Goal: Use online tool/utility: Use online tool/utility

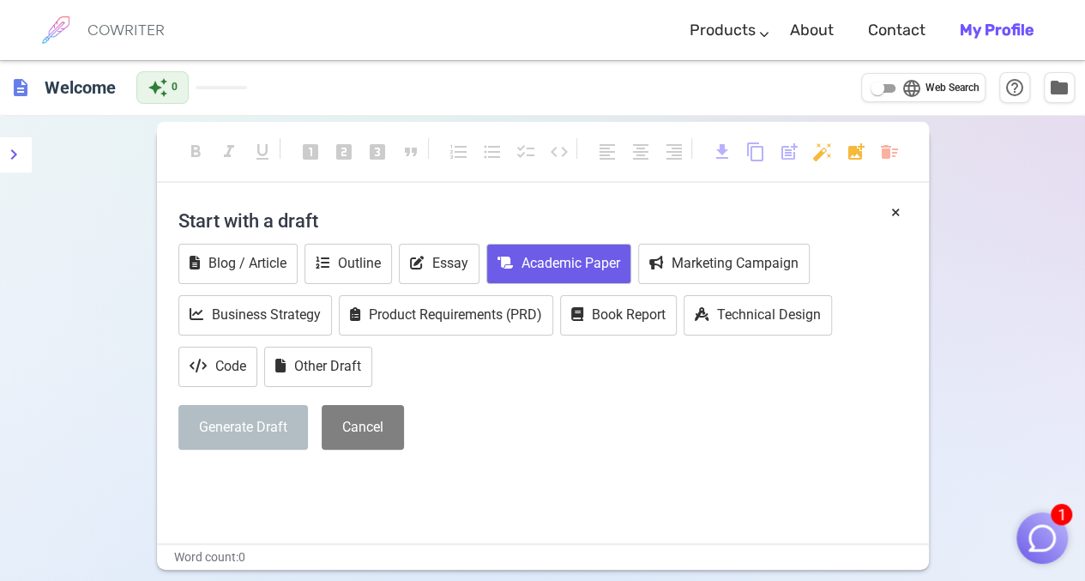
click at [554, 265] on button "Academic Paper" at bounding box center [558, 264] width 145 height 40
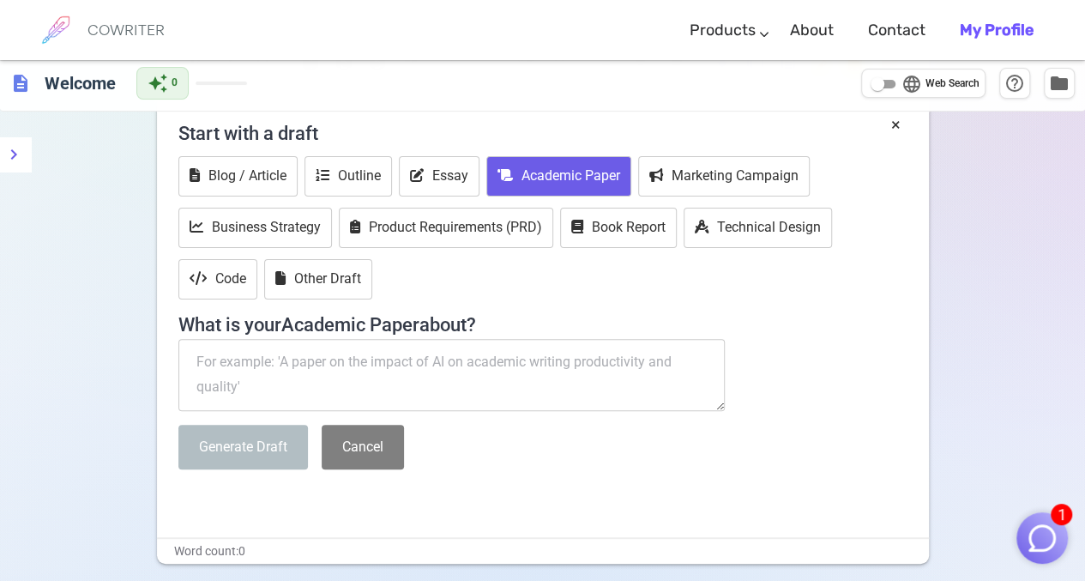
scroll to position [86, 0]
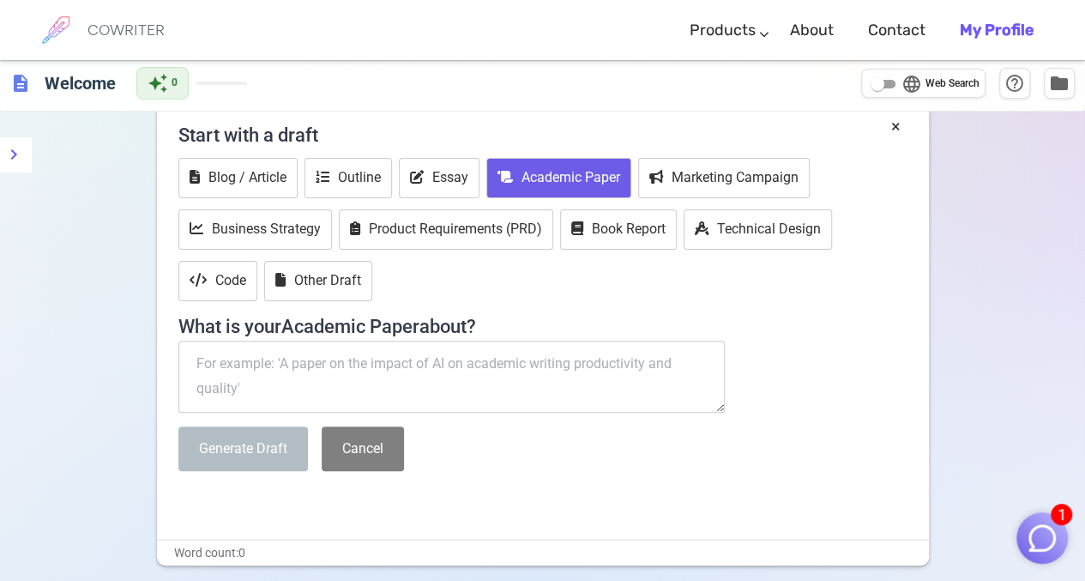
click at [221, 365] on textarea at bounding box center [451, 377] width 547 height 72
paste textarea "Fluidized Bed Technology for Wood Processing and Chemical Reactions: A Critical…"
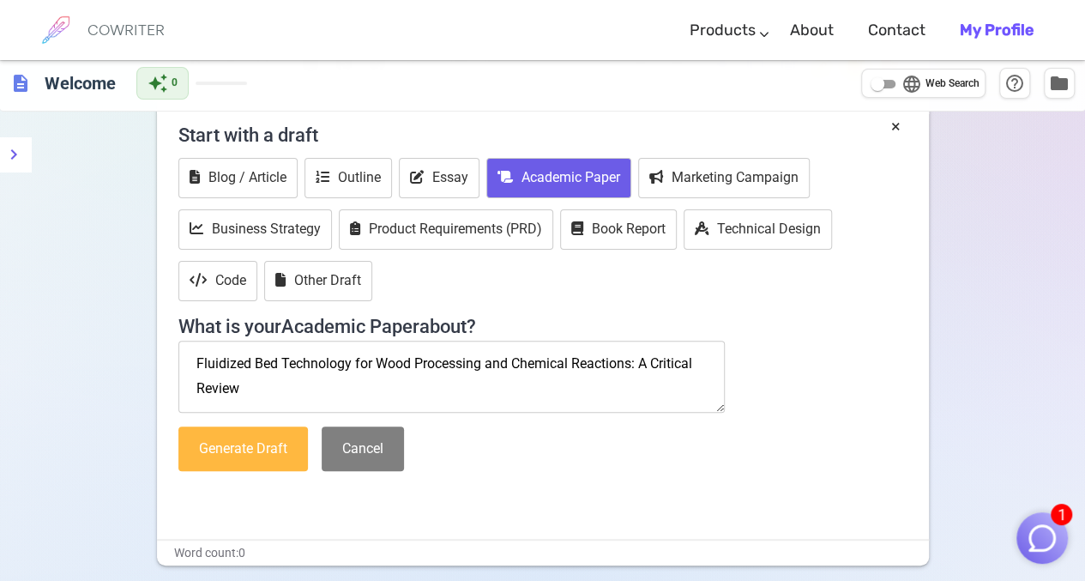
type textarea "Fluidized Bed Technology for Wood Processing and Chemical Reactions: A Critical…"
click at [237, 446] on button "Generate Draft" at bounding box center [243, 448] width 130 height 45
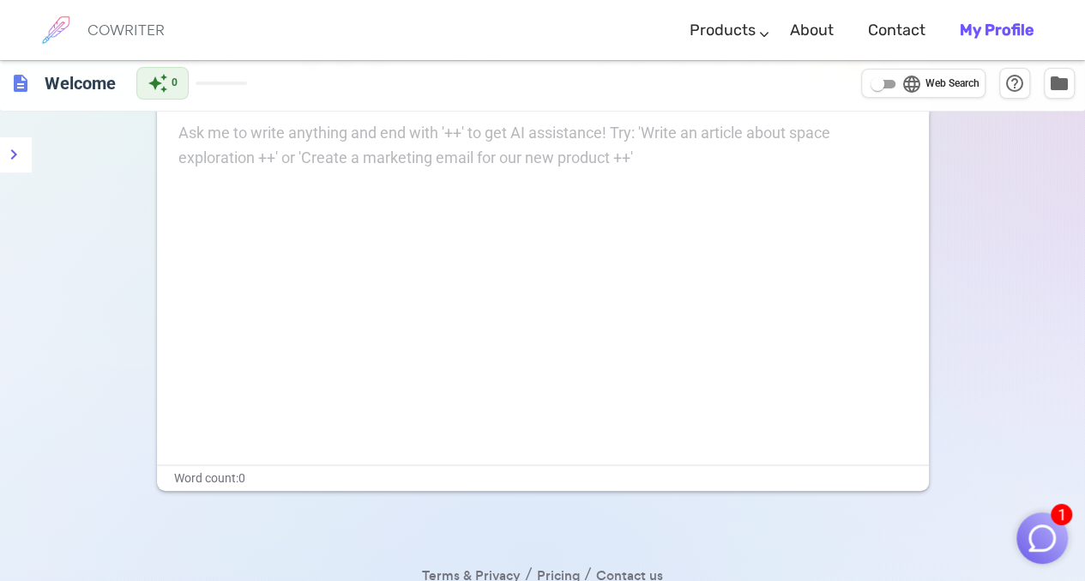
click at [340, 236] on div "Ask me to write anything and end with '++' to get AI assistance! Try: 'Write an…" at bounding box center [543, 292] width 772 height 343
click at [252, 138] on p "Ask me to write anything and end with '++' to get AI assistance! Try: 'Write an…" at bounding box center [542, 133] width 729 height 25
click at [20, 150] on icon "menu" at bounding box center [13, 154] width 21 height 21
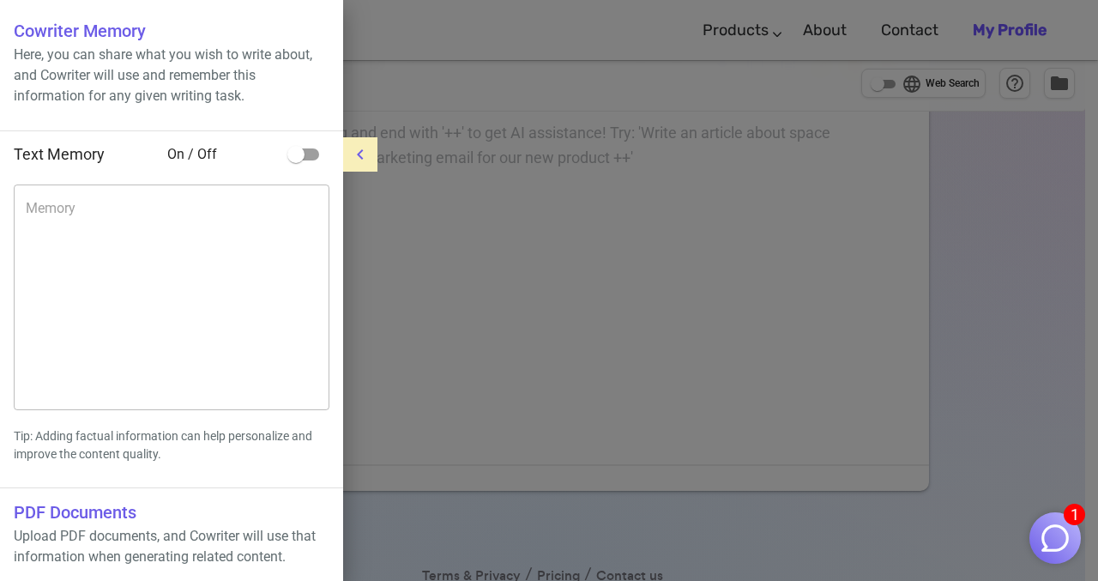
click at [451, 233] on div at bounding box center [549, 290] width 1098 height 581
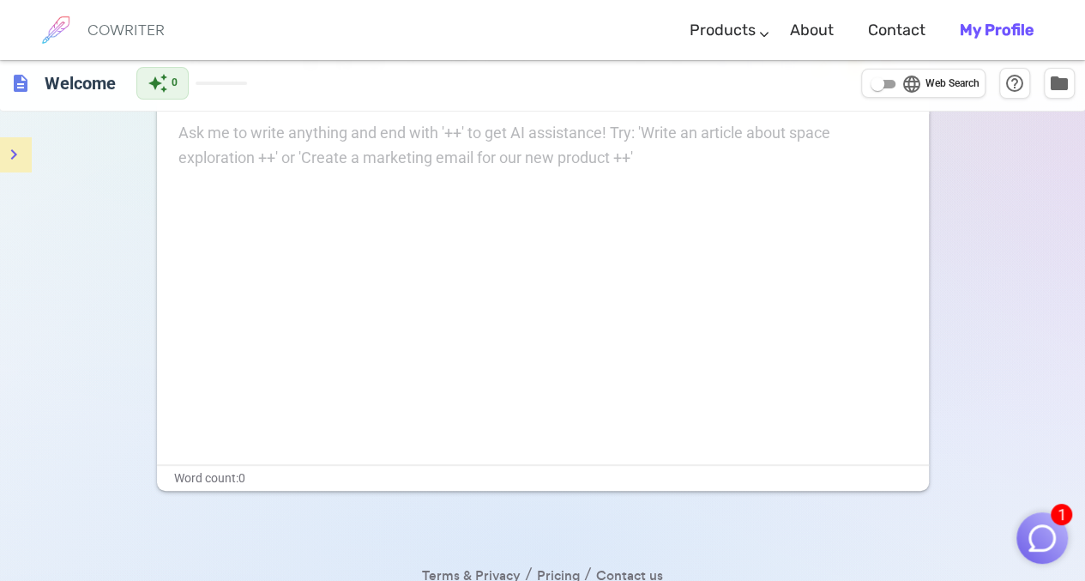
click at [233, 135] on p "Ask me to write anything and end with '++' to get AI assistance! Try: 'Write an…" at bounding box center [542, 133] width 729 height 25
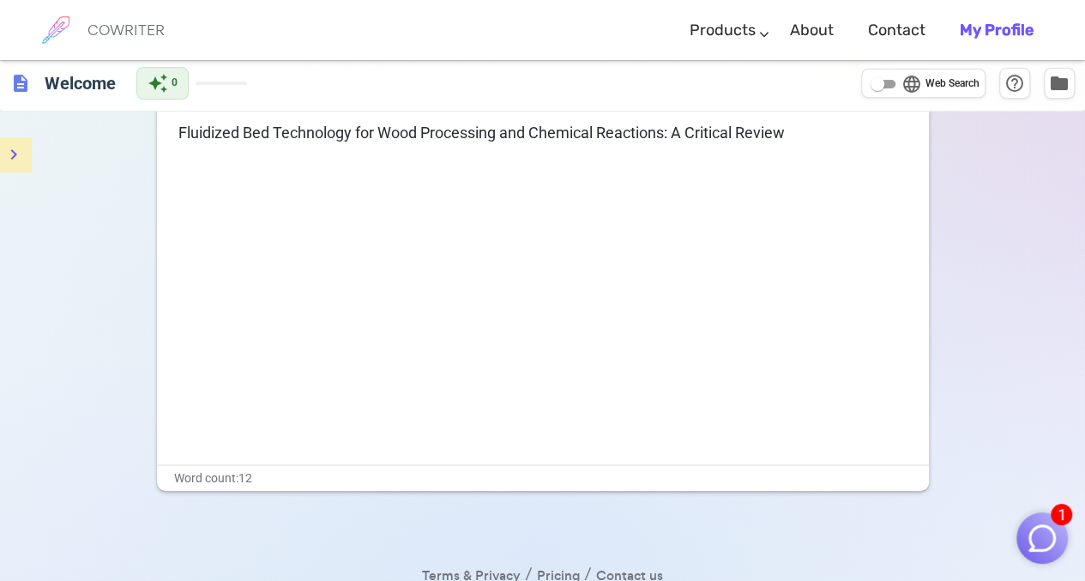
click at [17, 154] on icon "menu" at bounding box center [13, 154] width 21 height 21
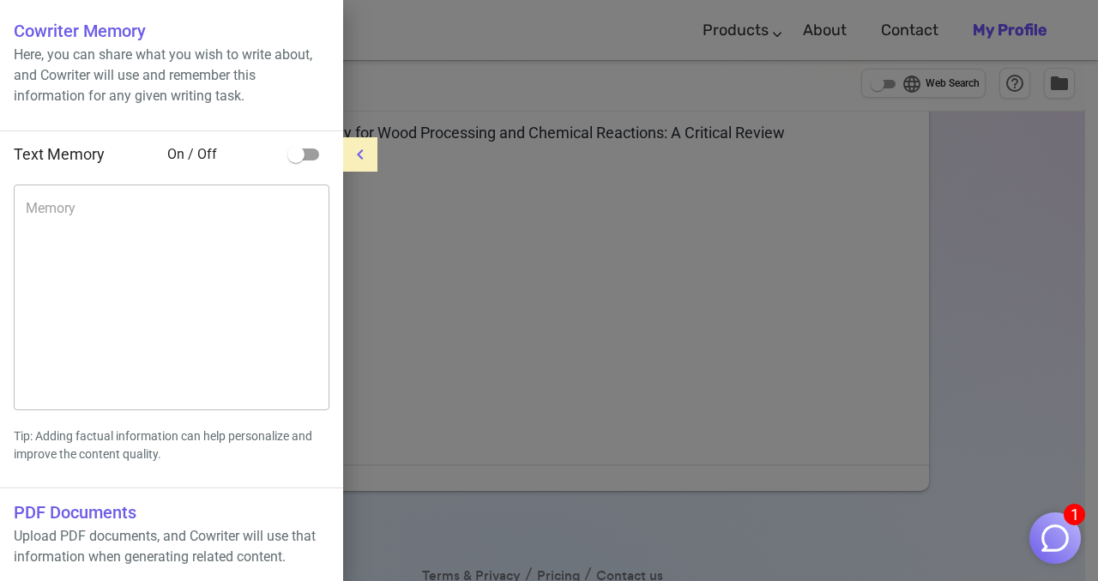
click at [372, 151] on button "menu" at bounding box center [360, 154] width 34 height 34
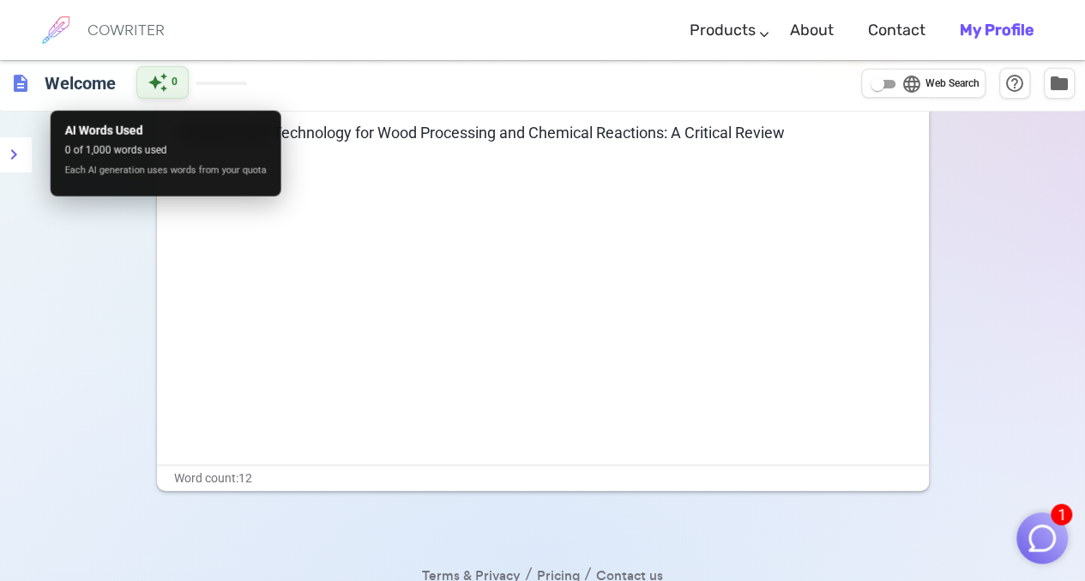
click at [168, 85] on span "auto_awesome" at bounding box center [158, 82] width 21 height 21
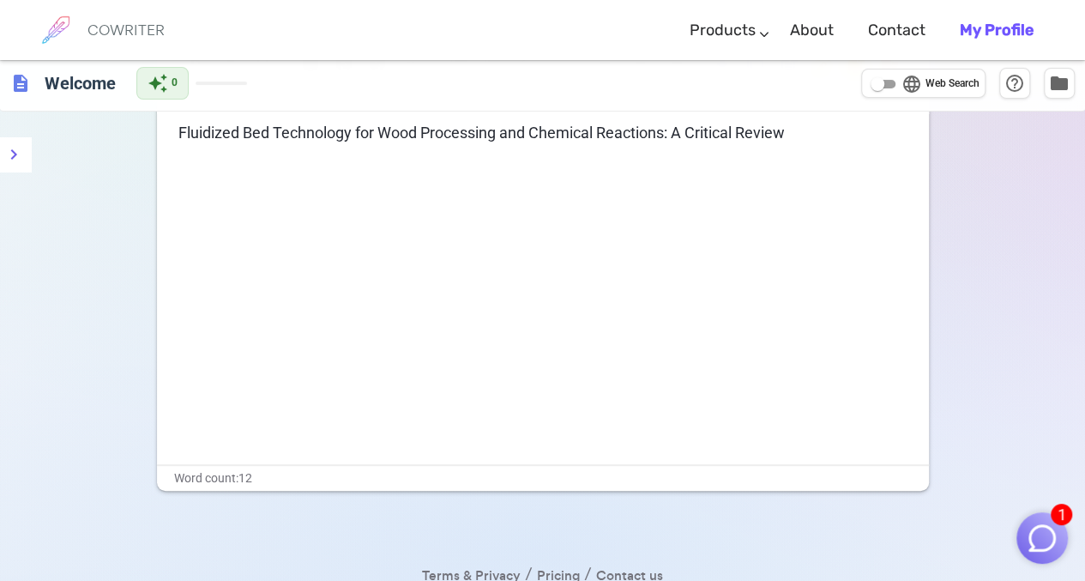
click at [492, 228] on div "Fluidized Bed Technology for Wood Processing and Chemical Reactions: A Critical…" at bounding box center [543, 292] width 772 height 343
click at [70, 85] on h6 "Welcome" at bounding box center [80, 82] width 85 height 34
click at [317, 208] on div "Fluidized Bed Technology for Wood Processing and Chemical Reactions: A Critical…" at bounding box center [543, 290] width 772 height 343
click at [15, 148] on icon "menu" at bounding box center [13, 154] width 21 height 21
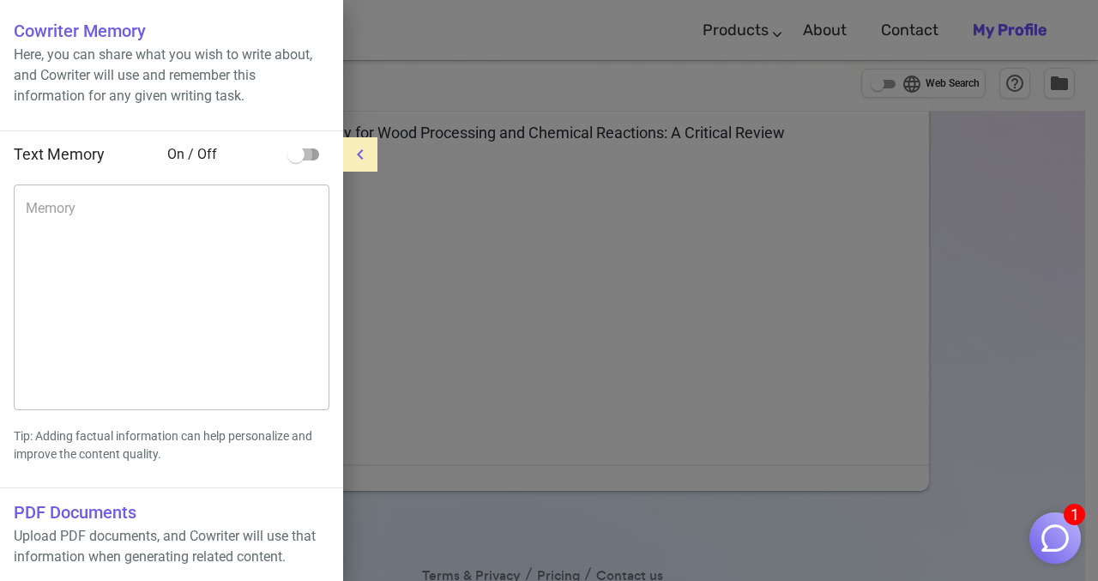
click at [317, 155] on input "checkbox" at bounding box center [296, 154] width 98 height 33
checkbox input "true"
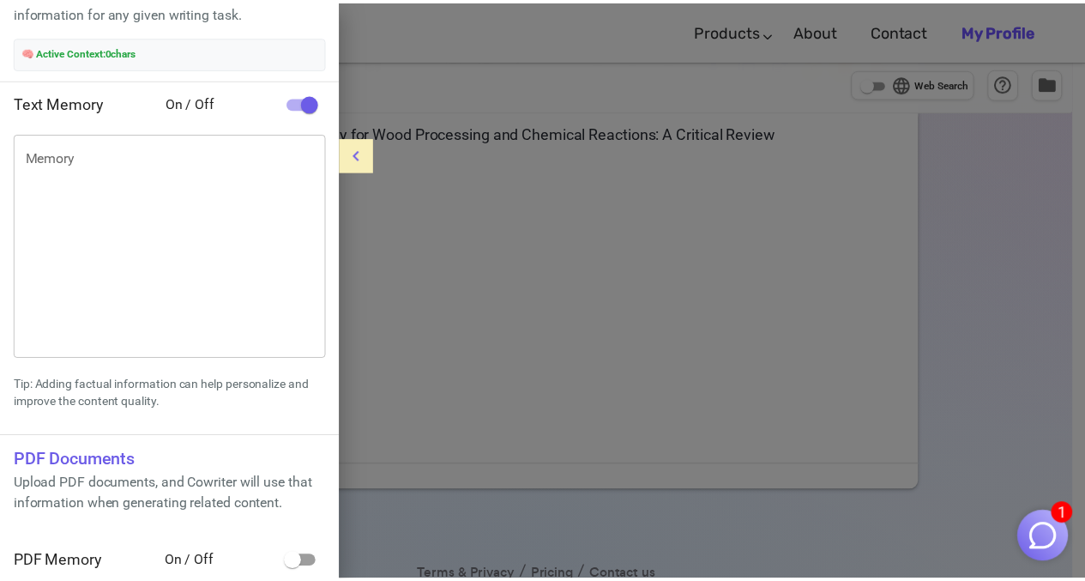
scroll to position [94, 0]
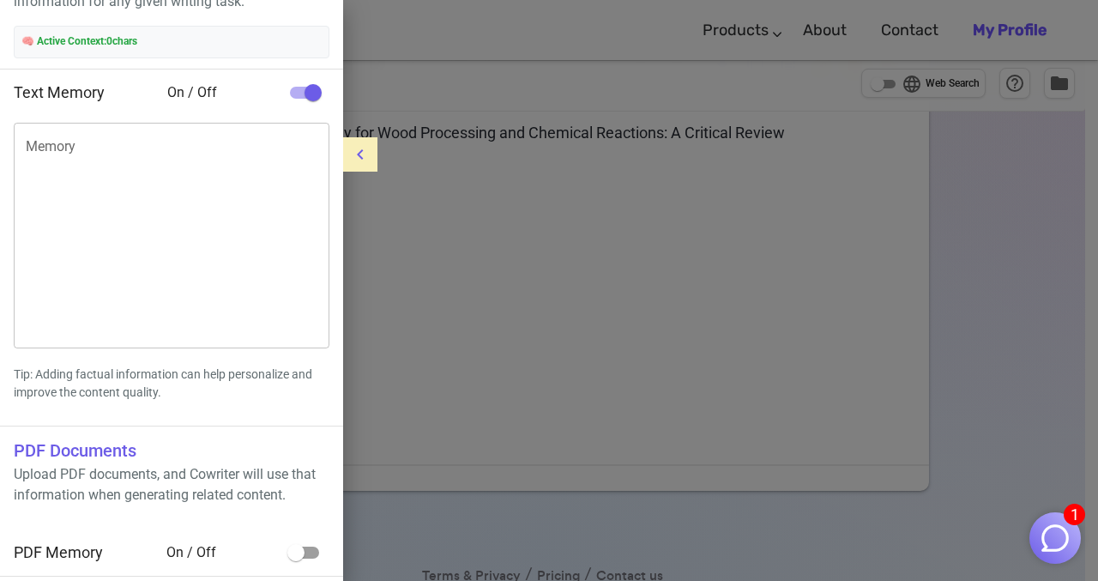
click at [457, 248] on div at bounding box center [549, 290] width 1098 height 581
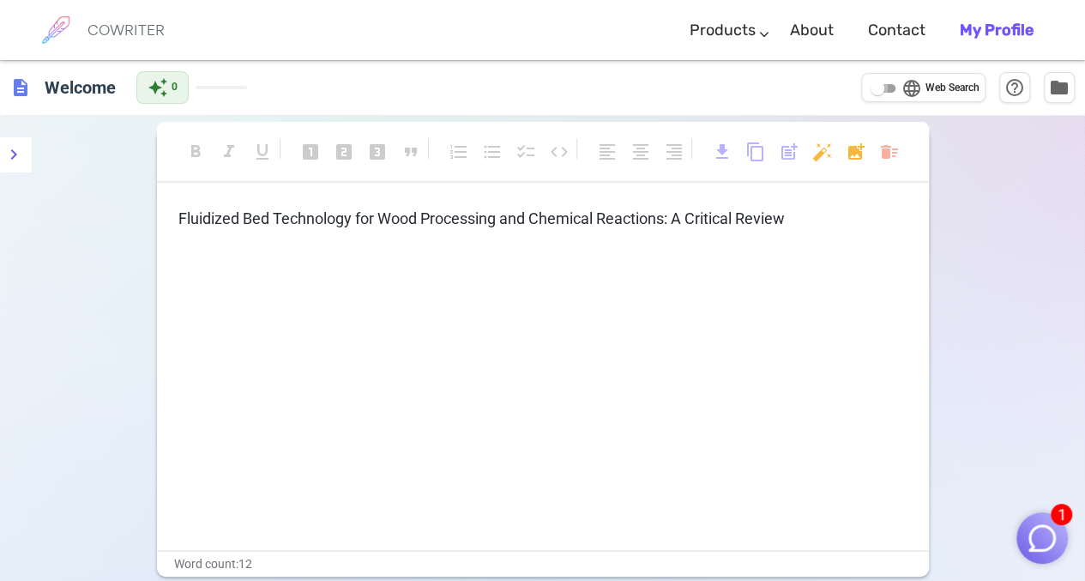
click at [879, 89] on input "language Web Search" at bounding box center [878, 88] width 62 height 21
checkbox input "true"
click at [23, 152] on icon "menu" at bounding box center [13, 154] width 21 height 21
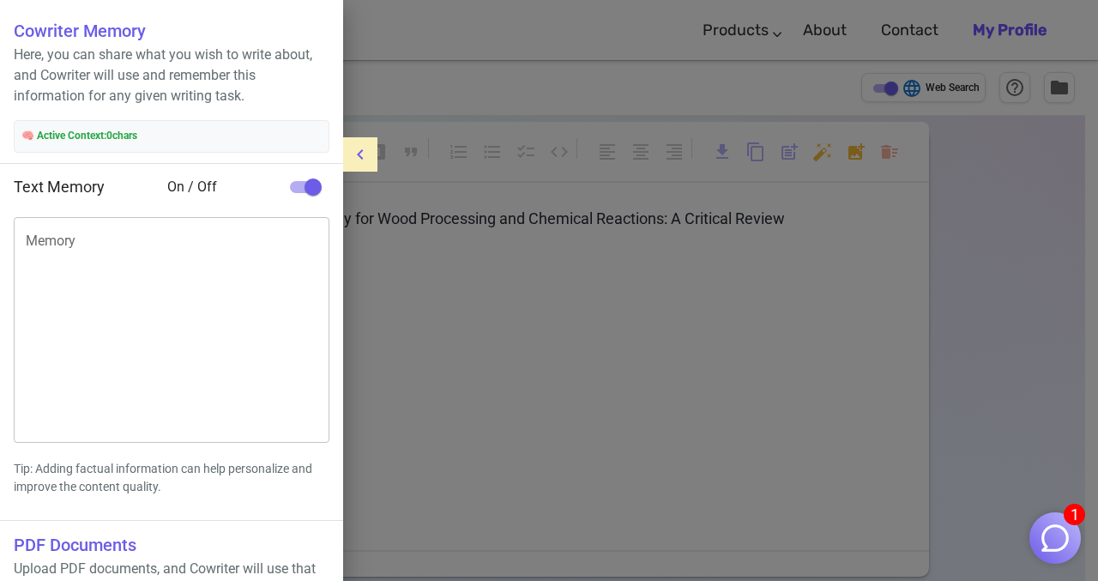
click at [685, 286] on div at bounding box center [549, 290] width 1098 height 581
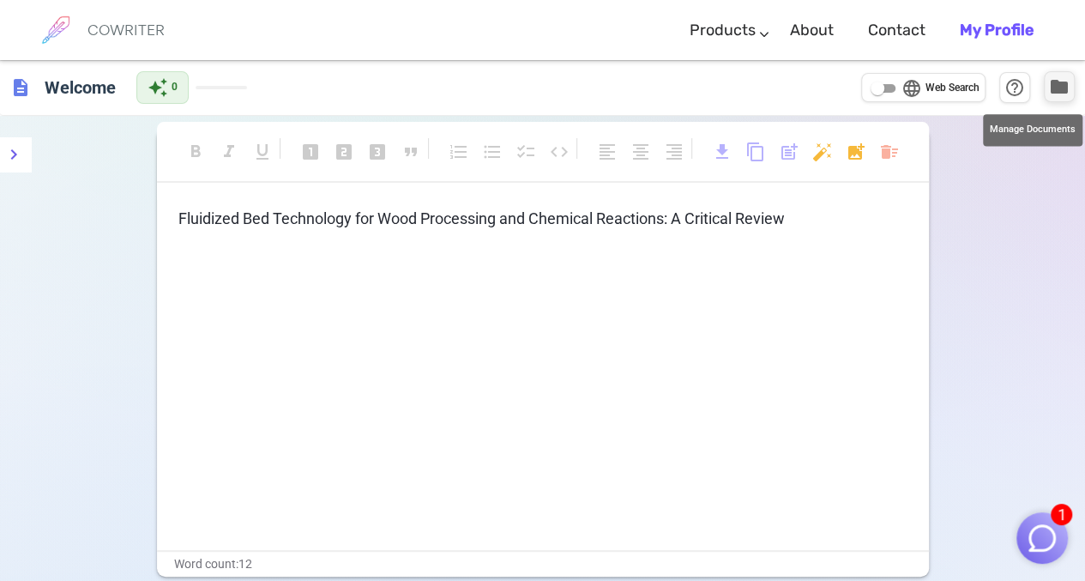
click at [1062, 88] on span "folder" at bounding box center [1059, 86] width 21 height 21
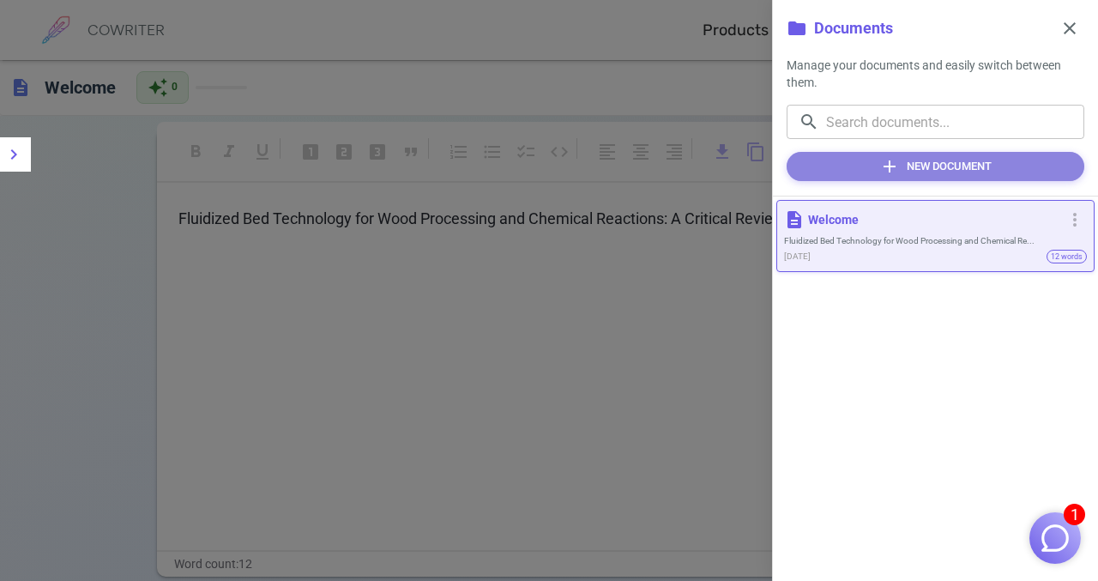
click at [887, 167] on span "add" at bounding box center [889, 166] width 21 height 21
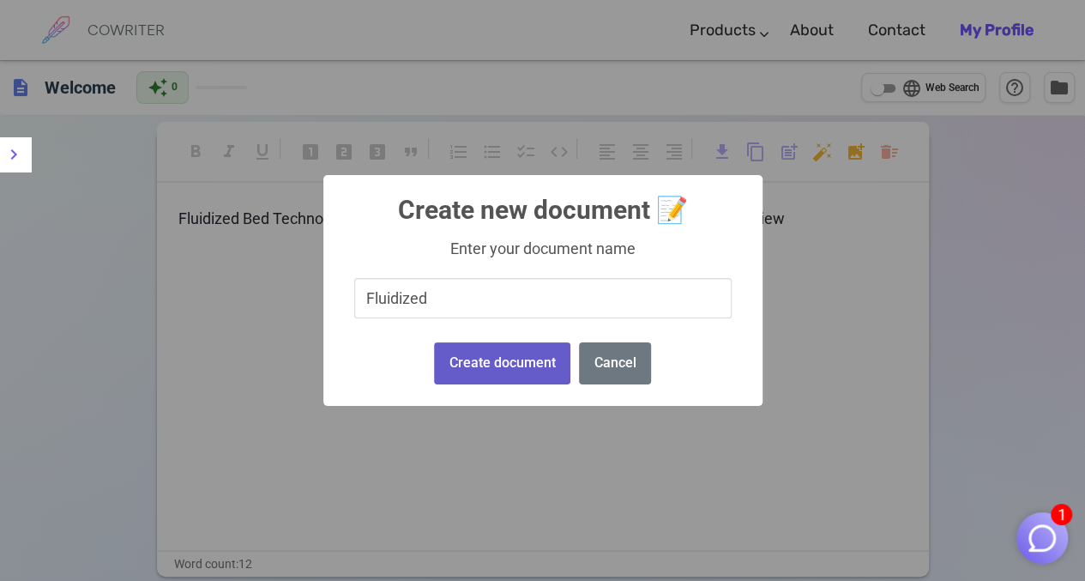
type input "Fluidized"
click at [503, 366] on button "Create document" at bounding box center [502, 363] width 136 height 42
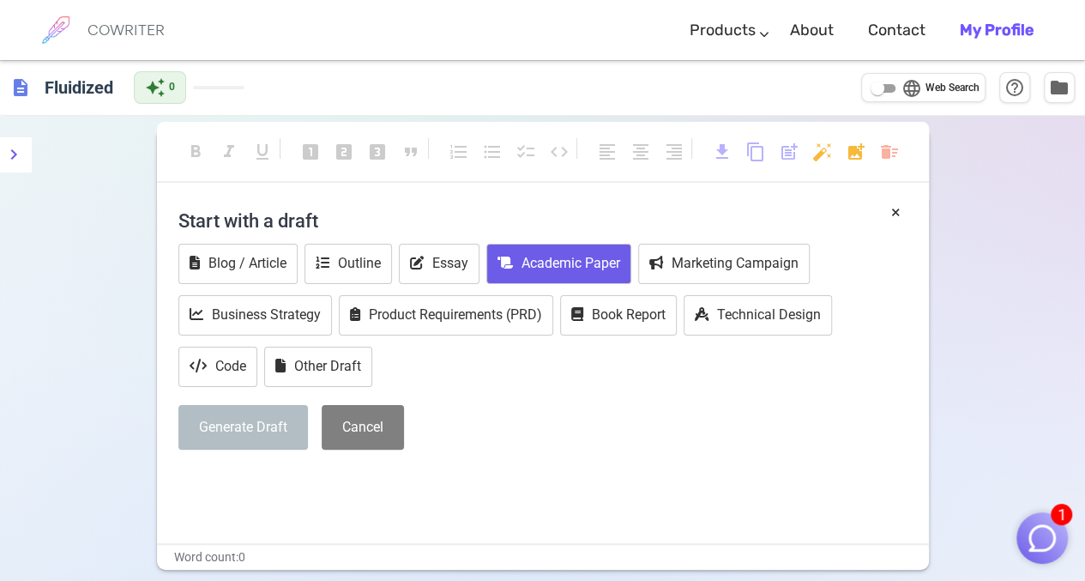
click at [546, 263] on button "Academic Paper" at bounding box center [558, 264] width 145 height 40
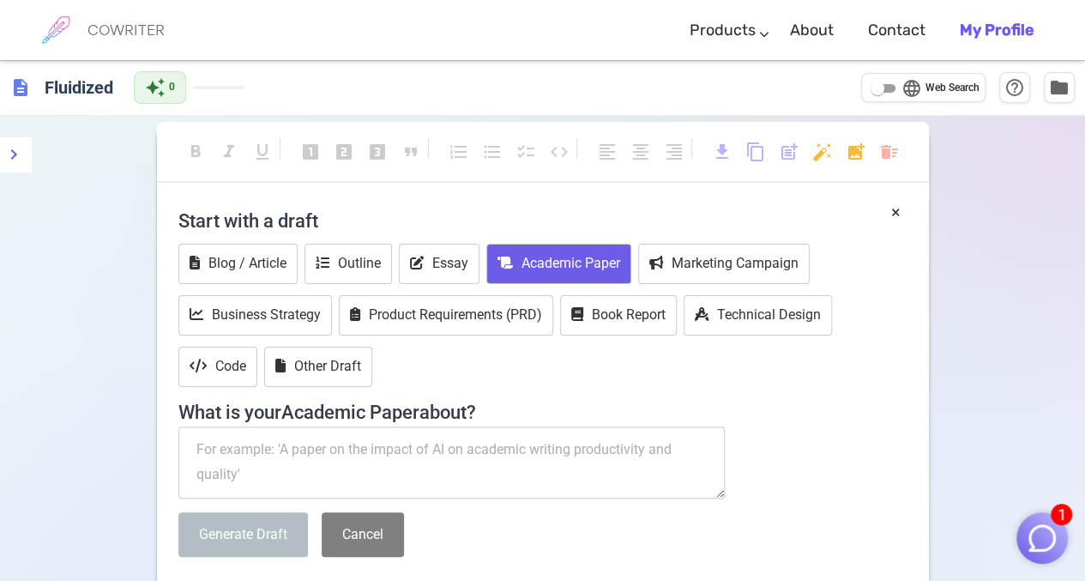
paste textarea "Fluidized Bed Technology for Wood Processing and Chemical Reactions: A Critical…"
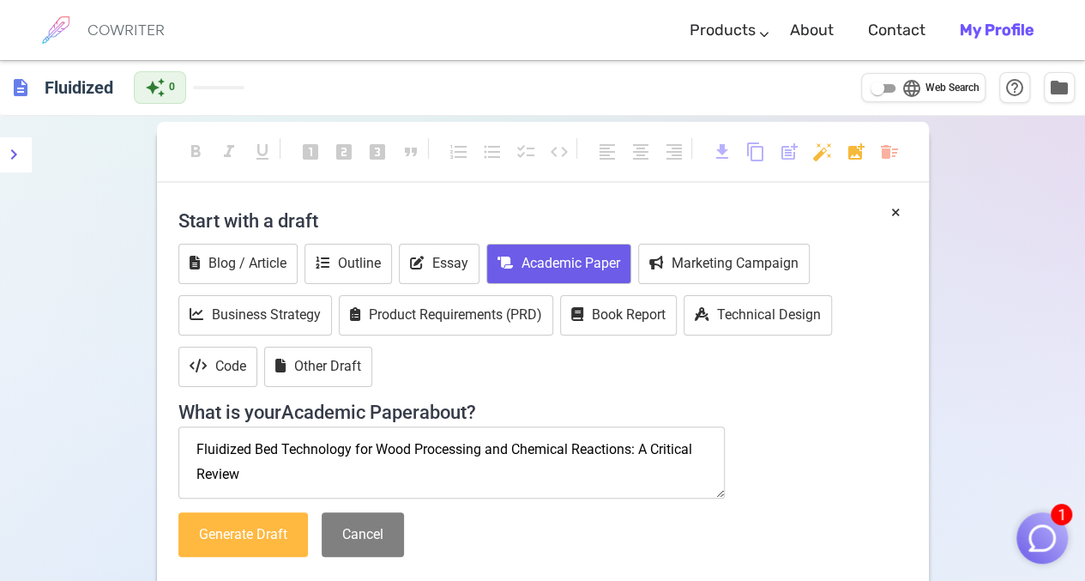
type textarea "Fluidized Bed Technology for Wood Processing and Chemical Reactions: A Critical…"
click at [232, 539] on button "Generate Draft" at bounding box center [243, 534] width 130 height 45
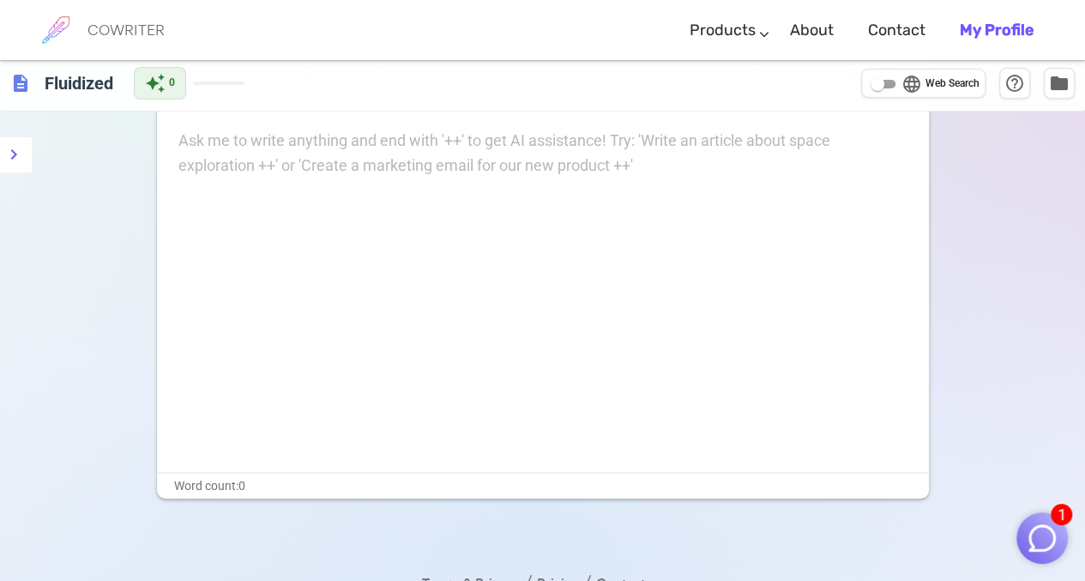
scroll to position [121, 0]
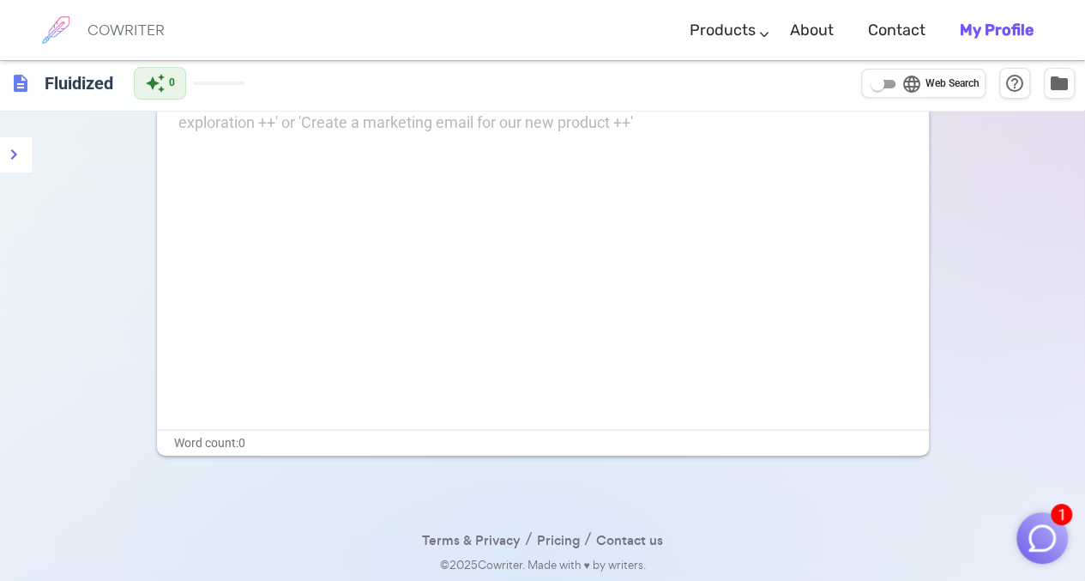
click at [638, 126] on div "Ask me to write anything and end with '++' to get AI assistance! Try: 'Write an…" at bounding box center [542, 111] width 729 height 50
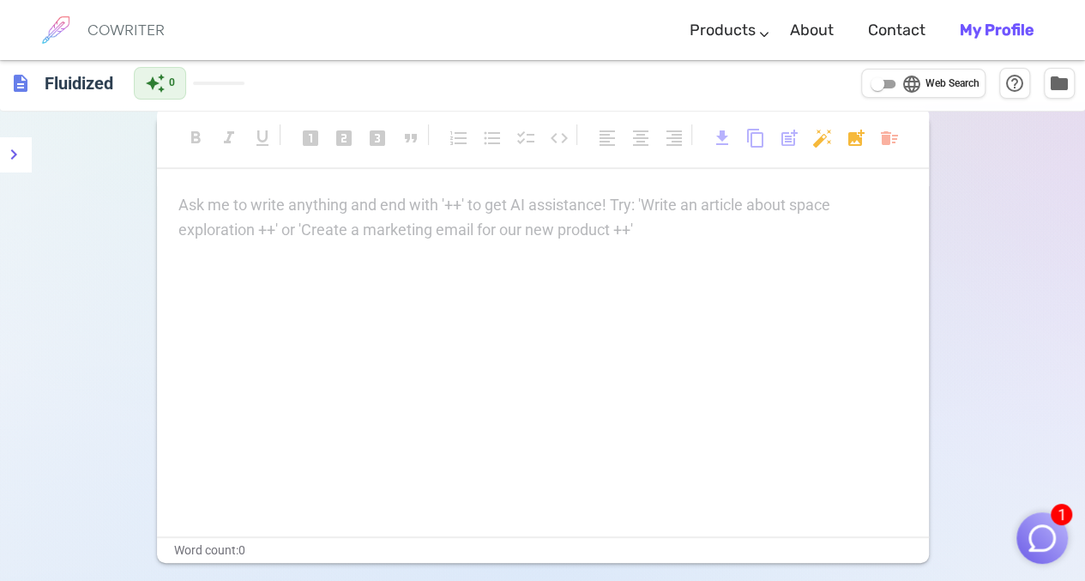
scroll to position [0, 0]
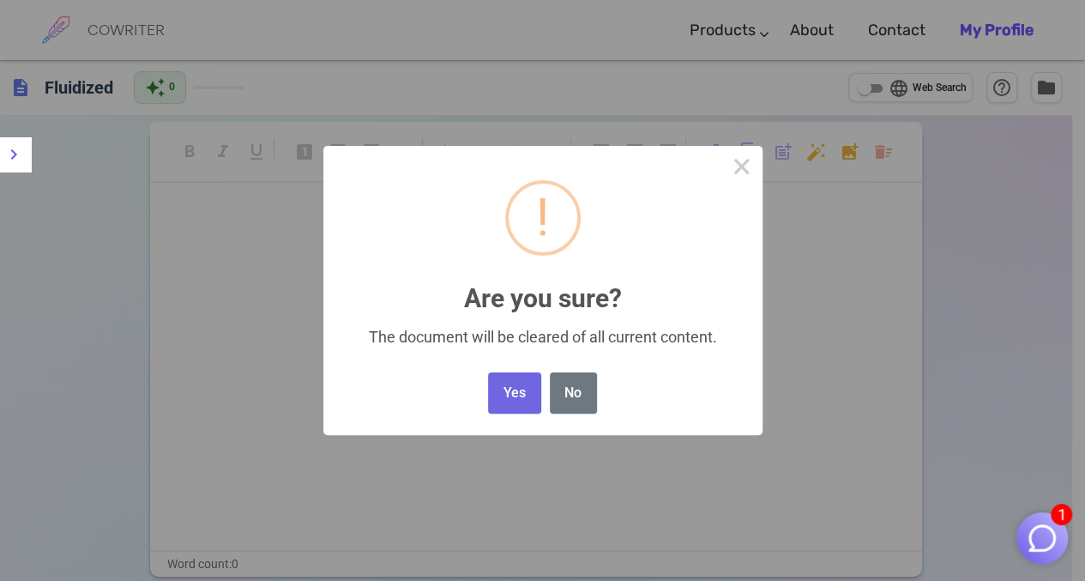
click at [888, 151] on body "1 COWRITER Products Writing Marketing Emails Images (soon) About Contact My Pro…" at bounding box center [542, 351] width 1085 height 703
click at [529, 394] on button "Yes" at bounding box center [514, 393] width 52 height 42
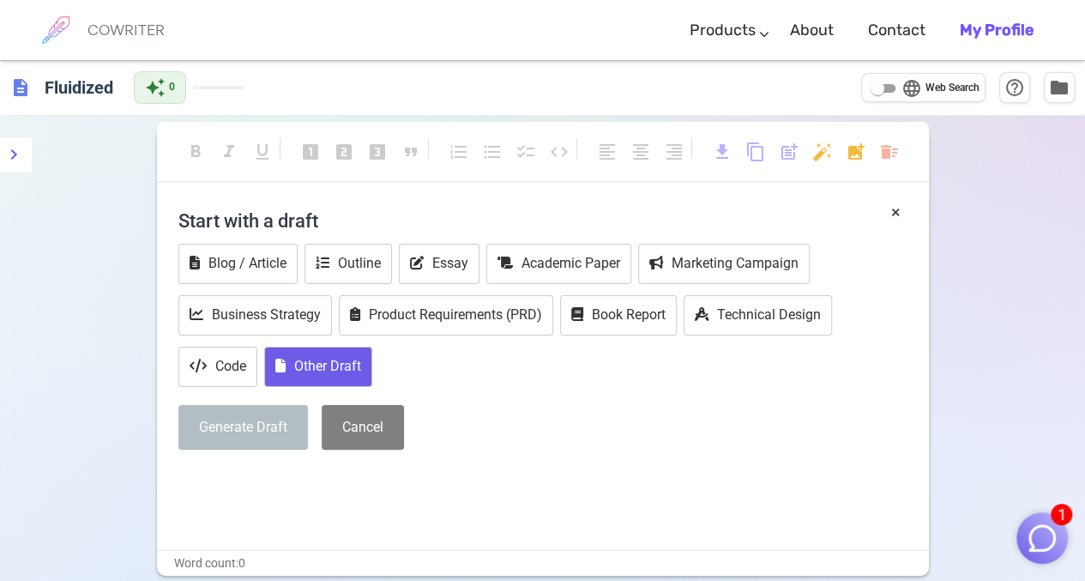
click at [305, 366] on button "Other Draft" at bounding box center [318, 367] width 108 height 40
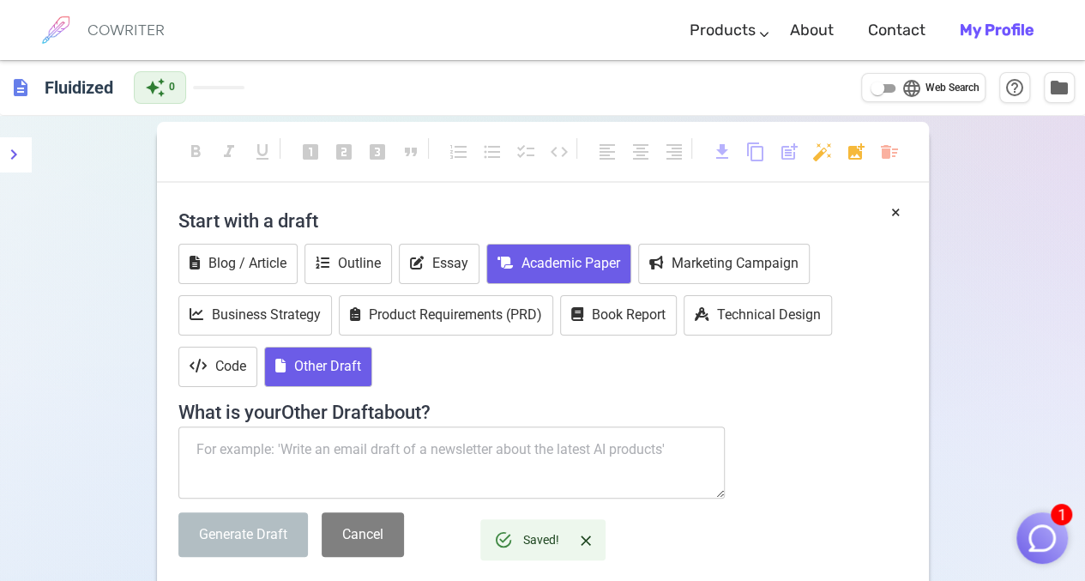
click at [542, 262] on button "Academic Paper" at bounding box center [558, 264] width 145 height 40
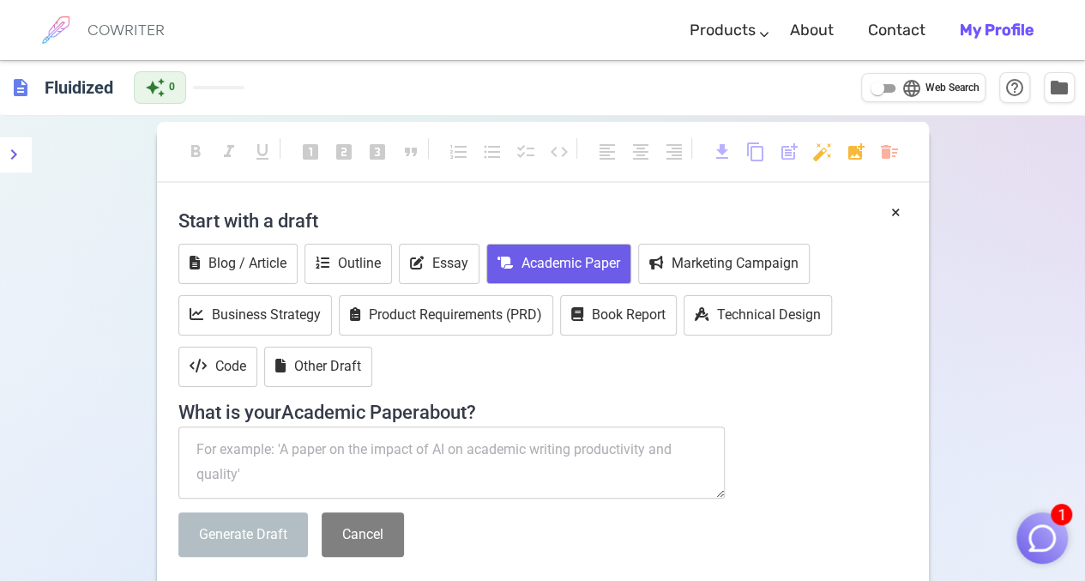
paste textarea "Fluidized Bed Technology for Wood Processing and Chemical Reactions: A Critical…"
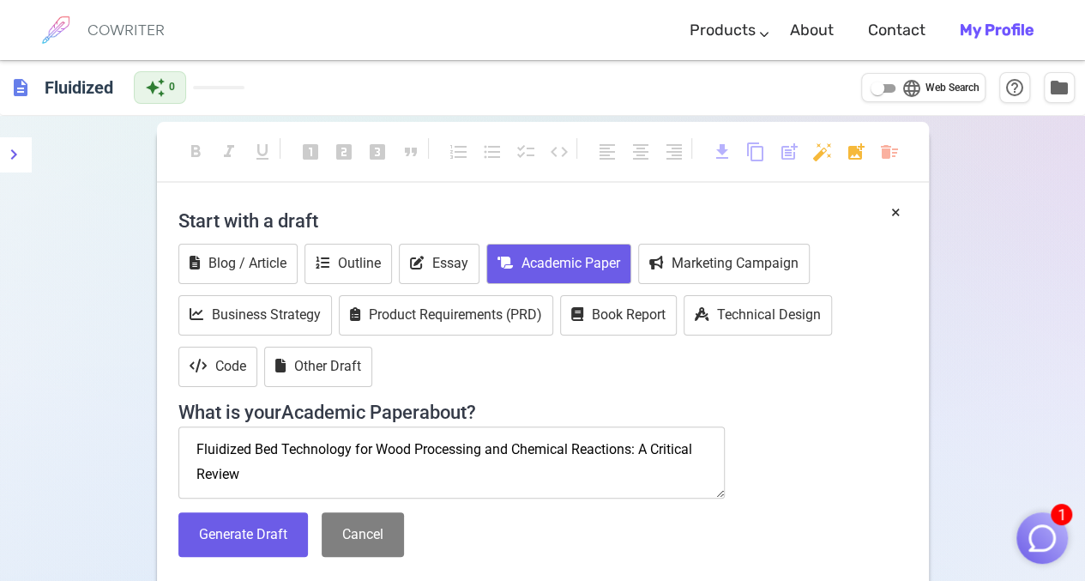
click at [190, 451] on textarea "Fluidized Bed Technology for Wood Processing and Chemical Reactions: A Critical…" at bounding box center [451, 462] width 547 height 72
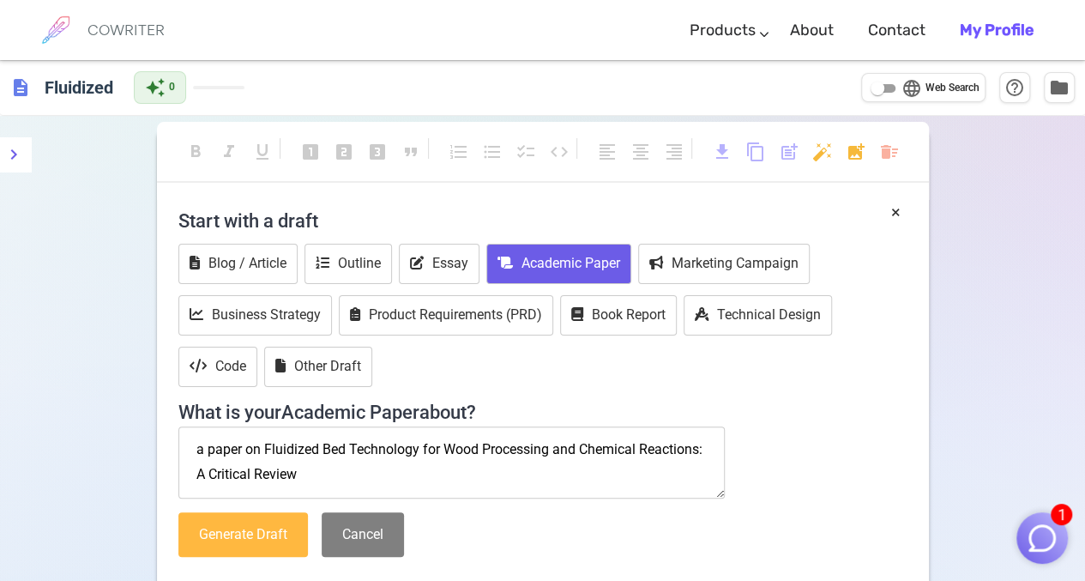
type textarea "a paper on Fluidized Bed Technology for Wood Processing and Chemical Reactions:…"
click at [246, 539] on button "Generate Draft" at bounding box center [243, 534] width 130 height 45
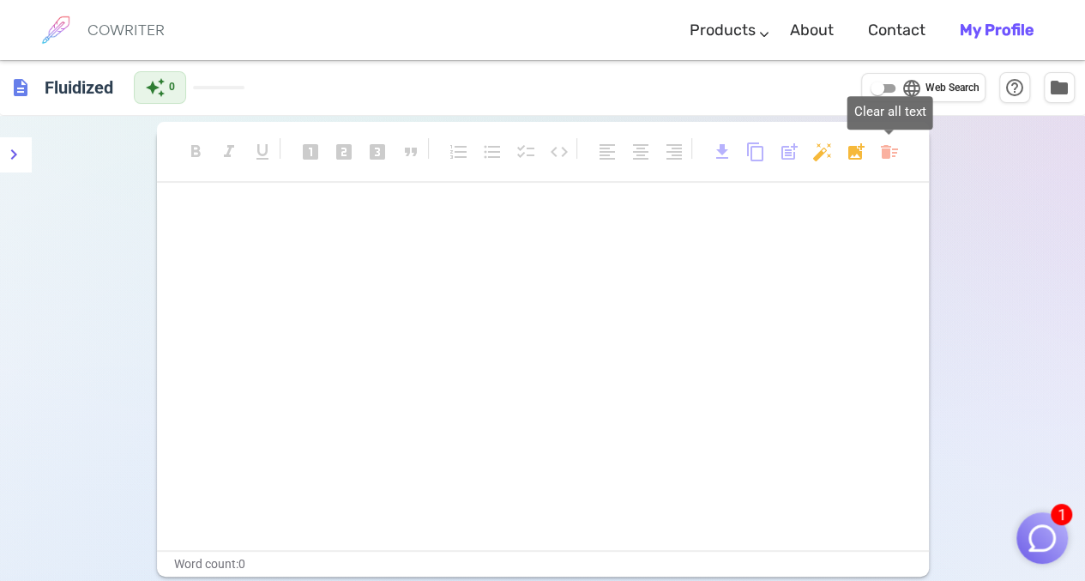
click at [889, 149] on body "1 COWRITER Products Writing Marketing Emails Images (soon) About Contact My Pro…" at bounding box center [542, 352] width 1085 height 704
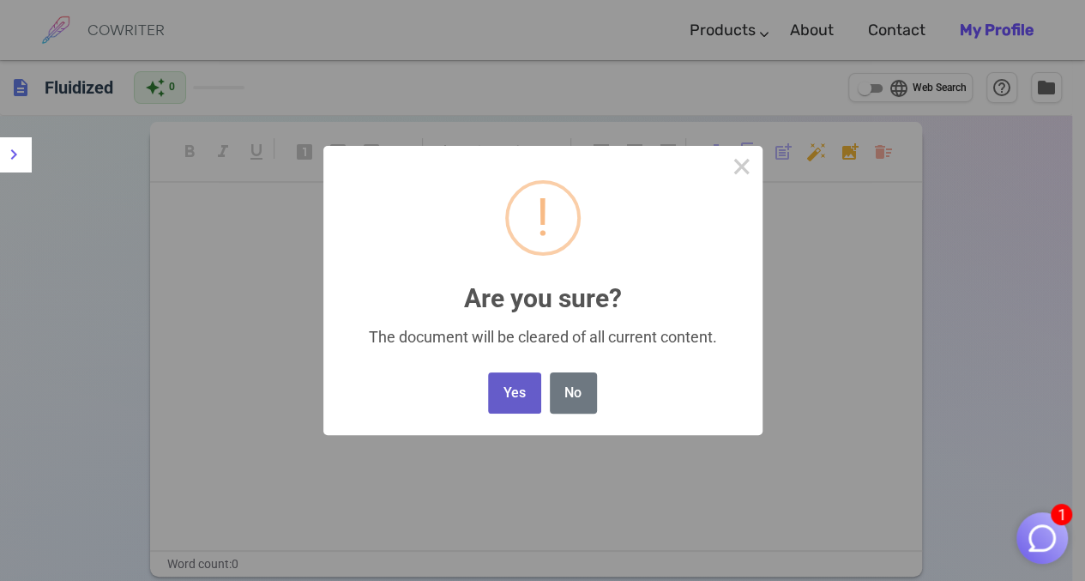
click at [508, 402] on button "Yes" at bounding box center [514, 393] width 52 height 42
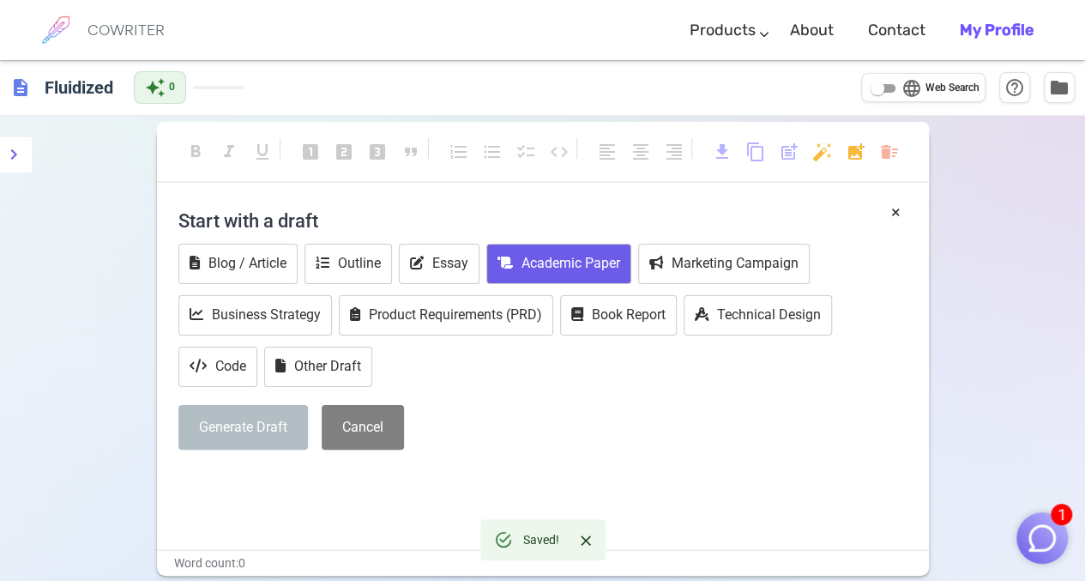
click at [551, 265] on button "Academic Paper" at bounding box center [558, 264] width 145 height 40
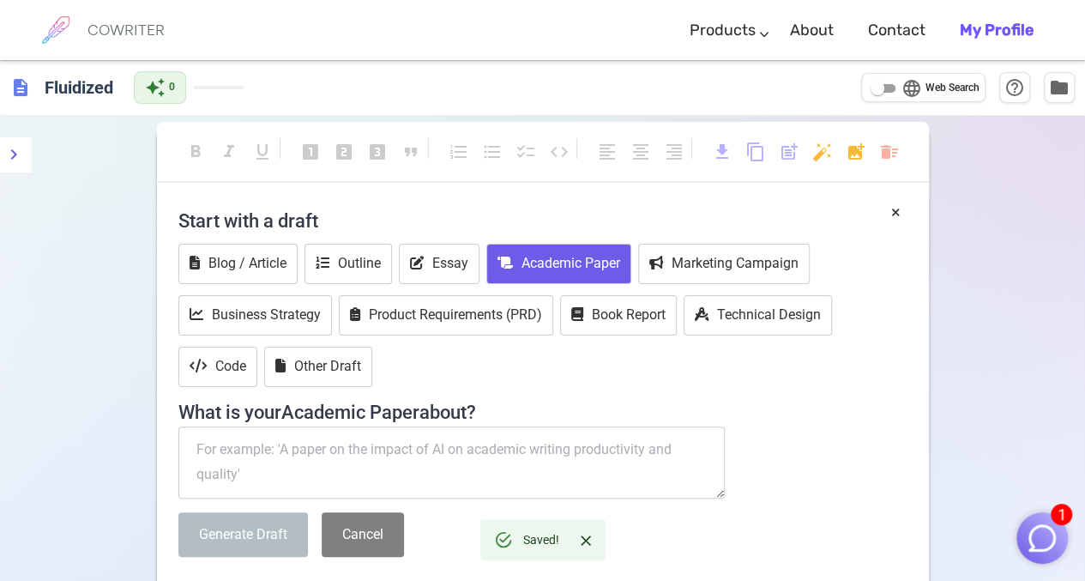
paste textarea "Fluidized Bed Technology for Wood Processing and Chemical Reactions: A Critical…"
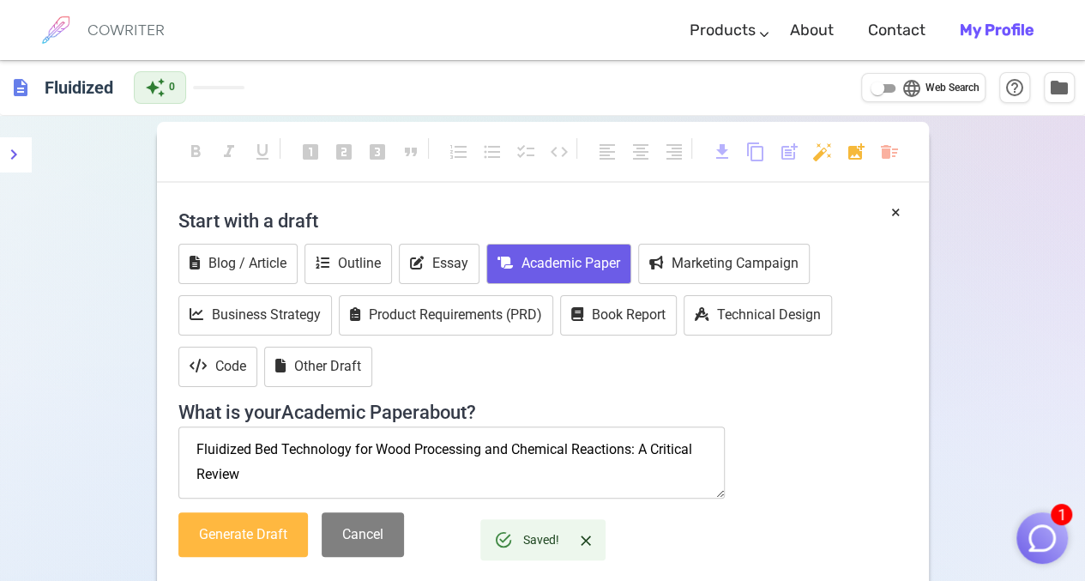
type textarea "Fluidized Bed Technology for Wood Processing and Chemical Reactions: A Critical…"
click at [248, 524] on button "Generate Draft" at bounding box center [243, 534] width 130 height 45
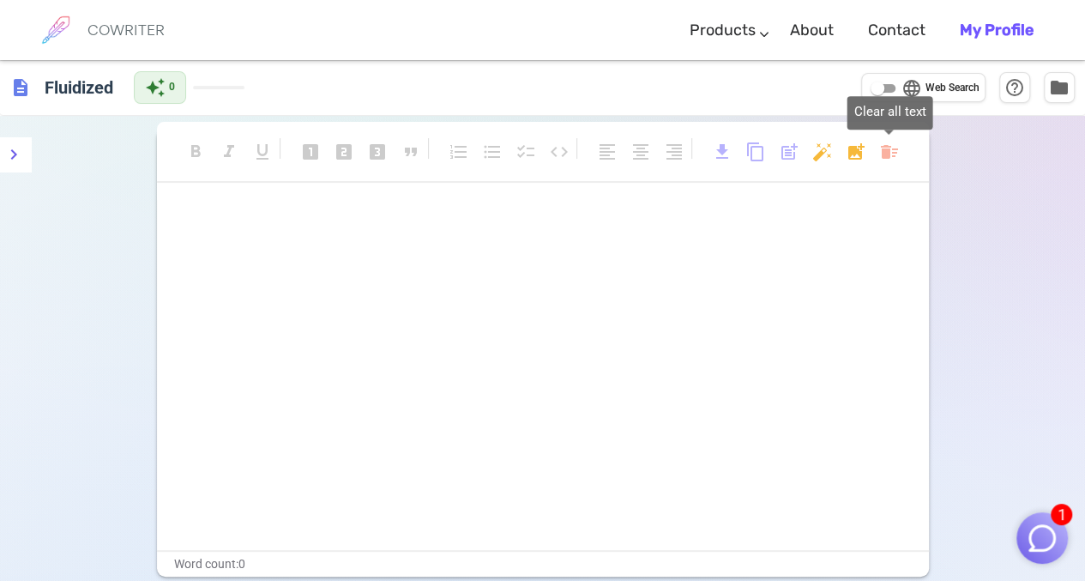
click at [885, 154] on body "1 COWRITER Products Writing Marketing Emails Images (soon) About Contact My Pro…" at bounding box center [542, 352] width 1085 height 704
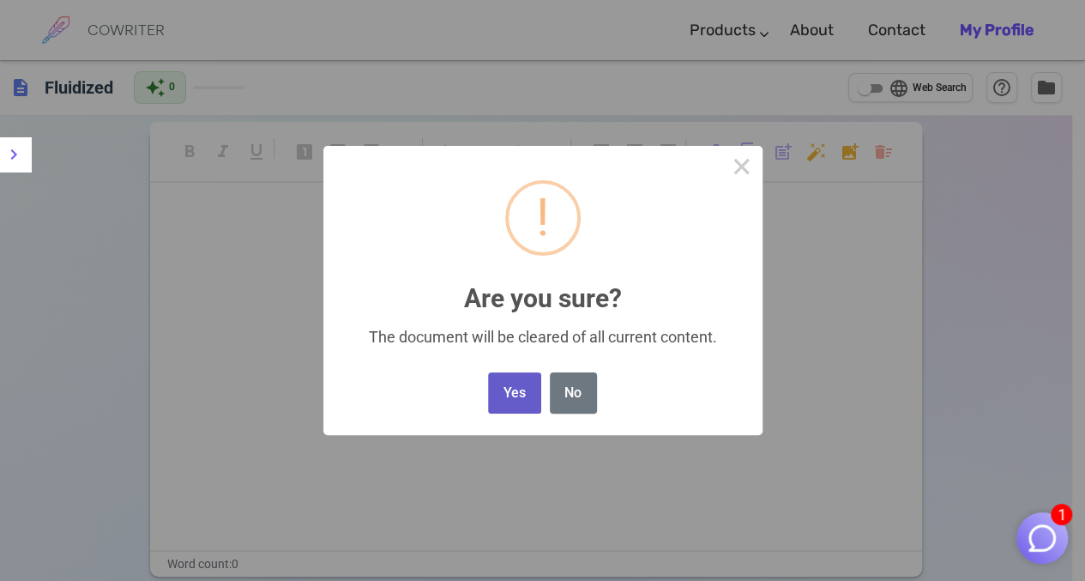
click at [518, 401] on button "Yes" at bounding box center [514, 393] width 52 height 42
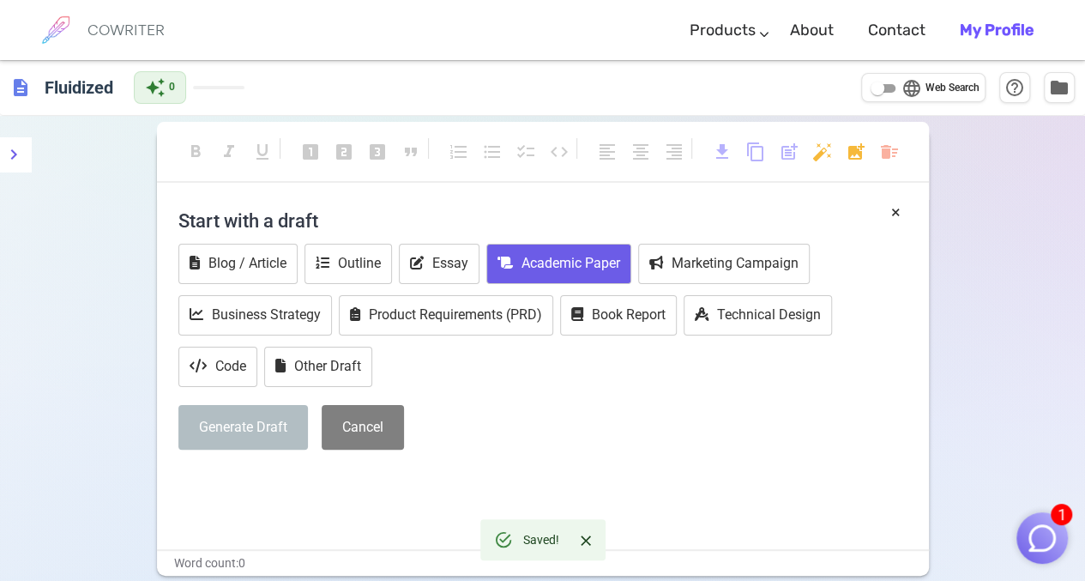
click at [563, 260] on button "Academic Paper" at bounding box center [558, 264] width 145 height 40
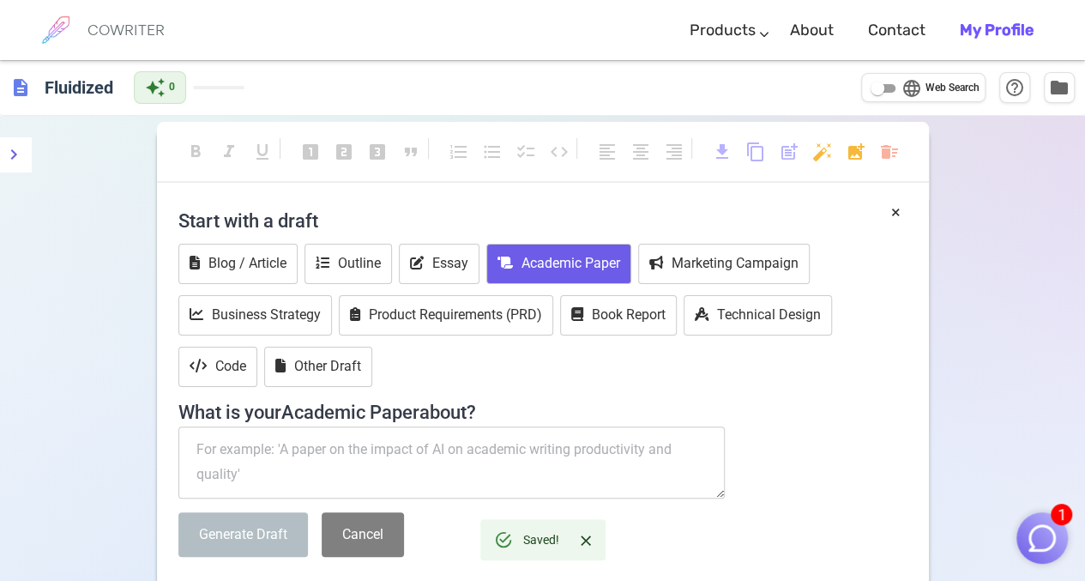
click at [243, 456] on textarea at bounding box center [451, 462] width 547 height 72
paste textarea "Fluidized Bed Technology for Wood Processing and Chemical Reactions: A Critical…"
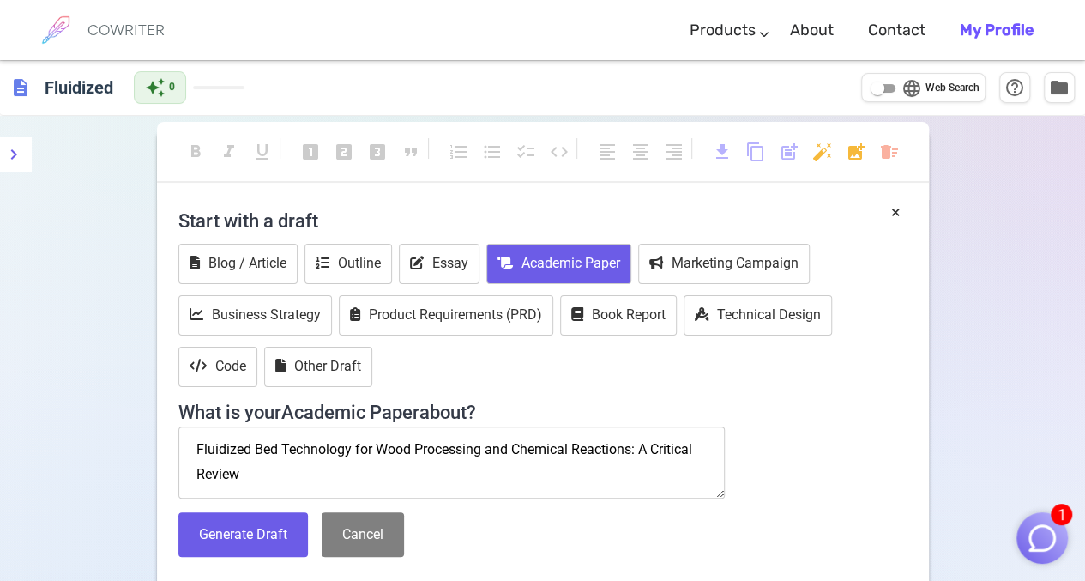
click at [640, 446] on textarea "Fluidized Bed Technology for Wood Processing and Chemical Reactions: A Critical…" at bounding box center [451, 462] width 547 height 72
click at [643, 447] on textarea "Fluidized Bed Technology for Wood Processing and Chemical Reactions A Critical …" at bounding box center [451, 462] width 547 height 72
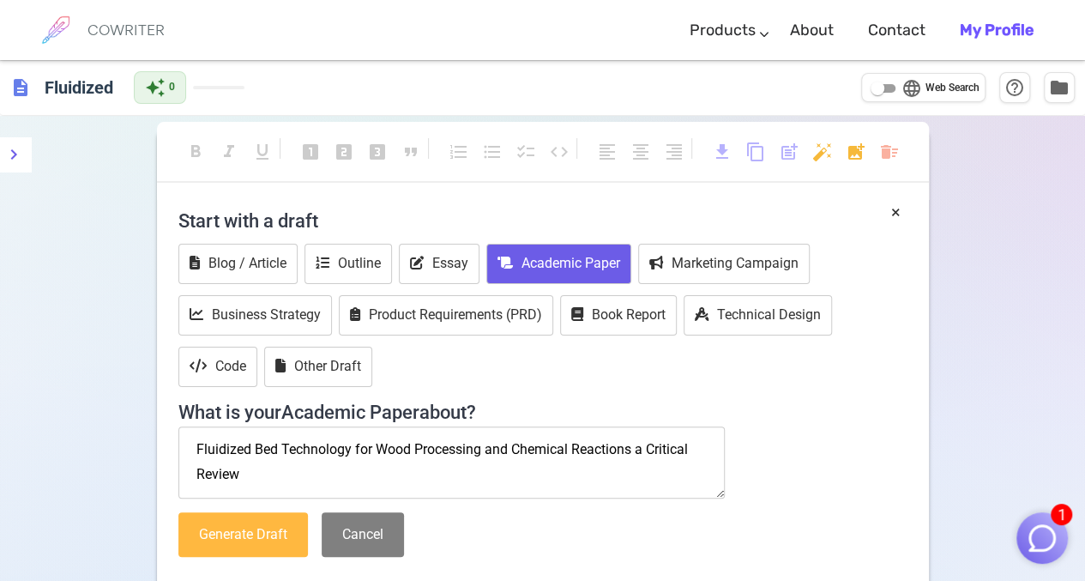
type textarea "Fluidized Bed Technology for Wood Processing and Chemical Reactions a Critical …"
click at [231, 531] on button "Generate Draft" at bounding box center [243, 534] width 130 height 45
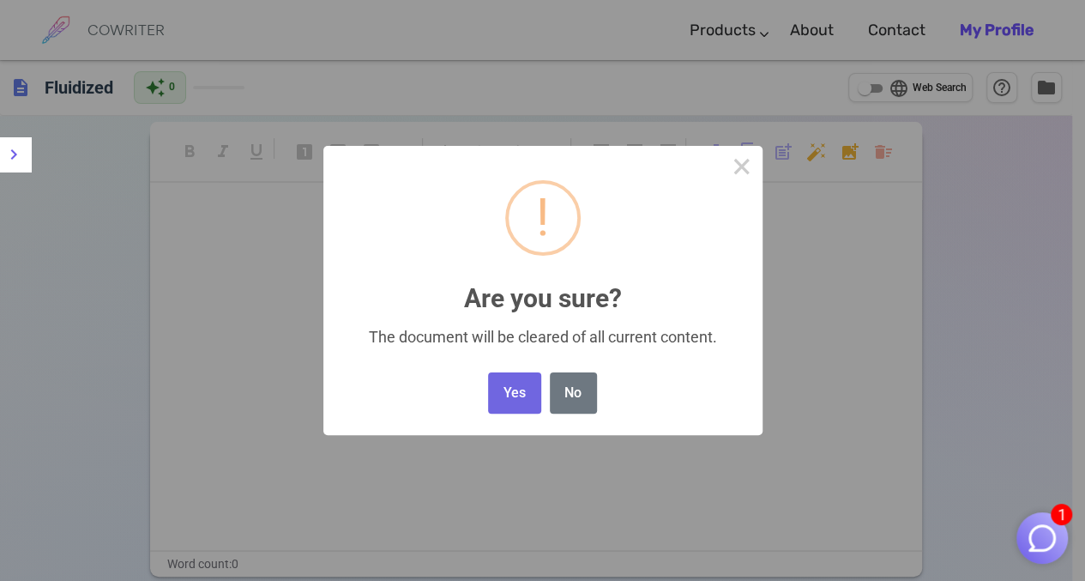
click at [888, 159] on body "1 COWRITER Products Writing Marketing Emails Images (soon) About Contact My Pro…" at bounding box center [542, 351] width 1085 height 703
click at [506, 406] on button "Yes" at bounding box center [514, 393] width 52 height 42
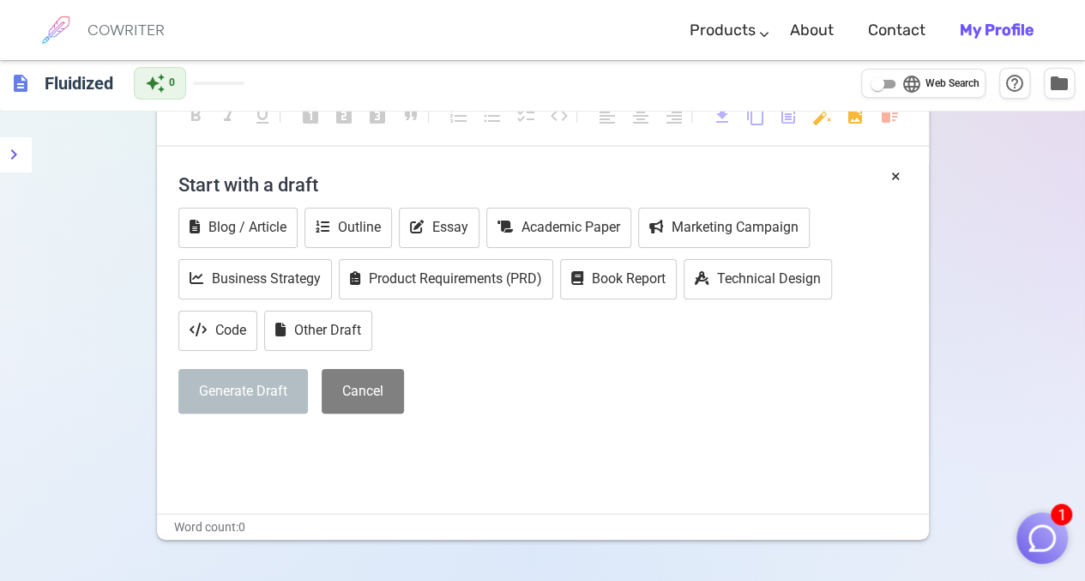
scroll to position [33, 0]
